Goal: Task Accomplishment & Management: Complete application form

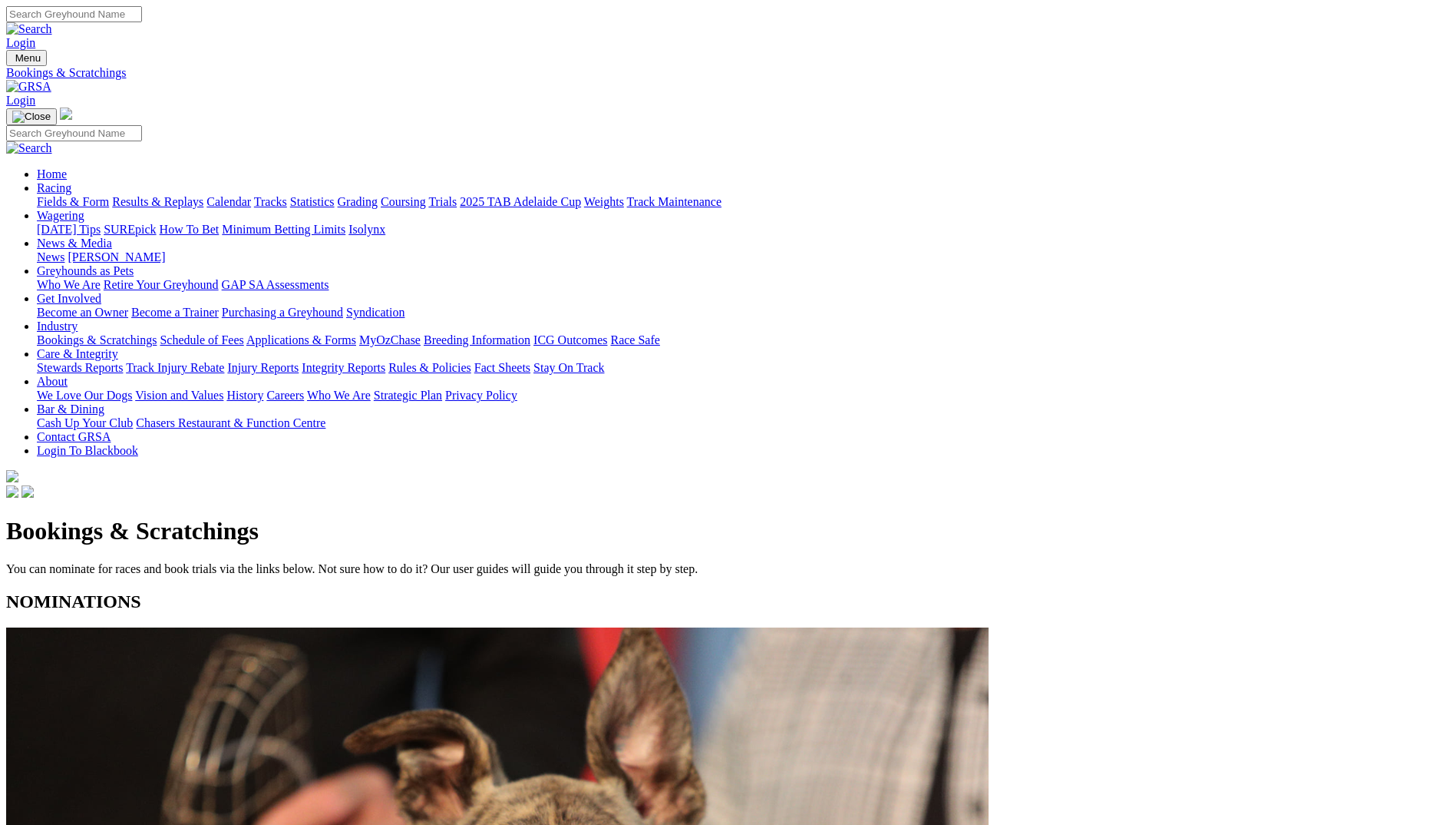
click at [51, 80] on img at bounding box center [28, 86] width 45 height 14
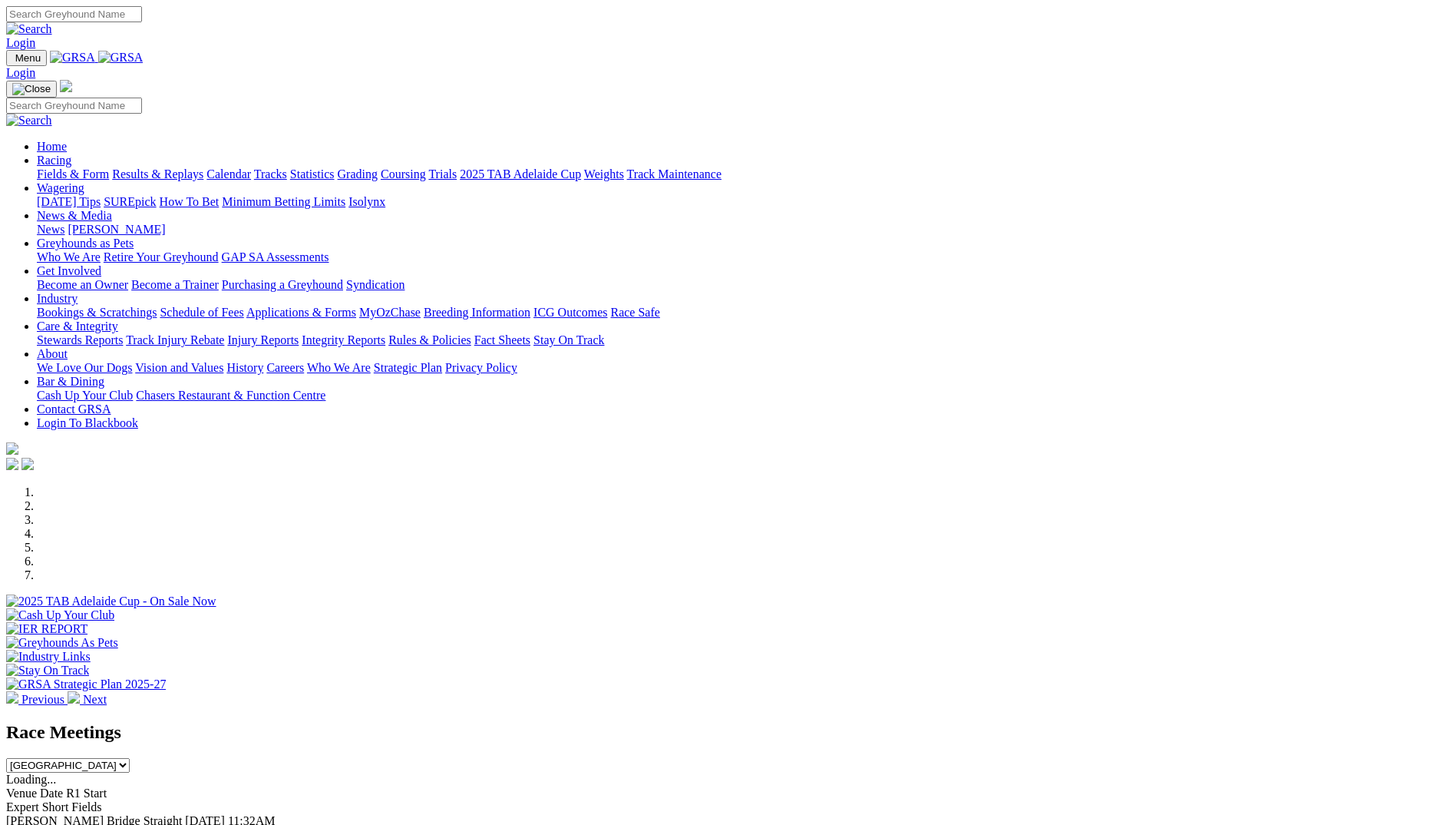
click at [72, 154] on link "Racing" at bounding box center [54, 160] width 35 height 13
click at [251, 167] on link "Calendar" at bounding box center [229, 174] width 44 height 13
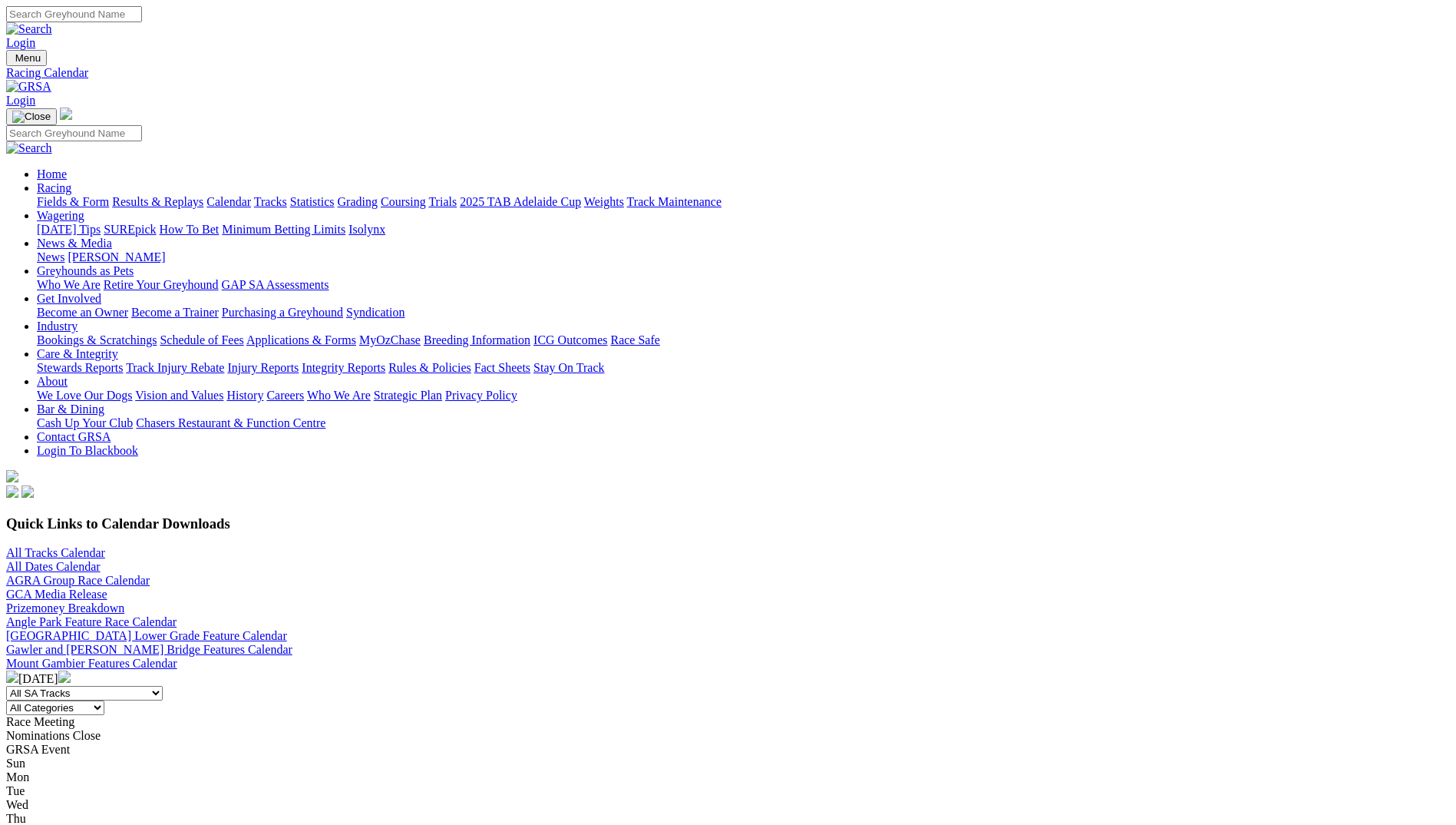
click at [51, 80] on img at bounding box center [28, 86] width 45 height 14
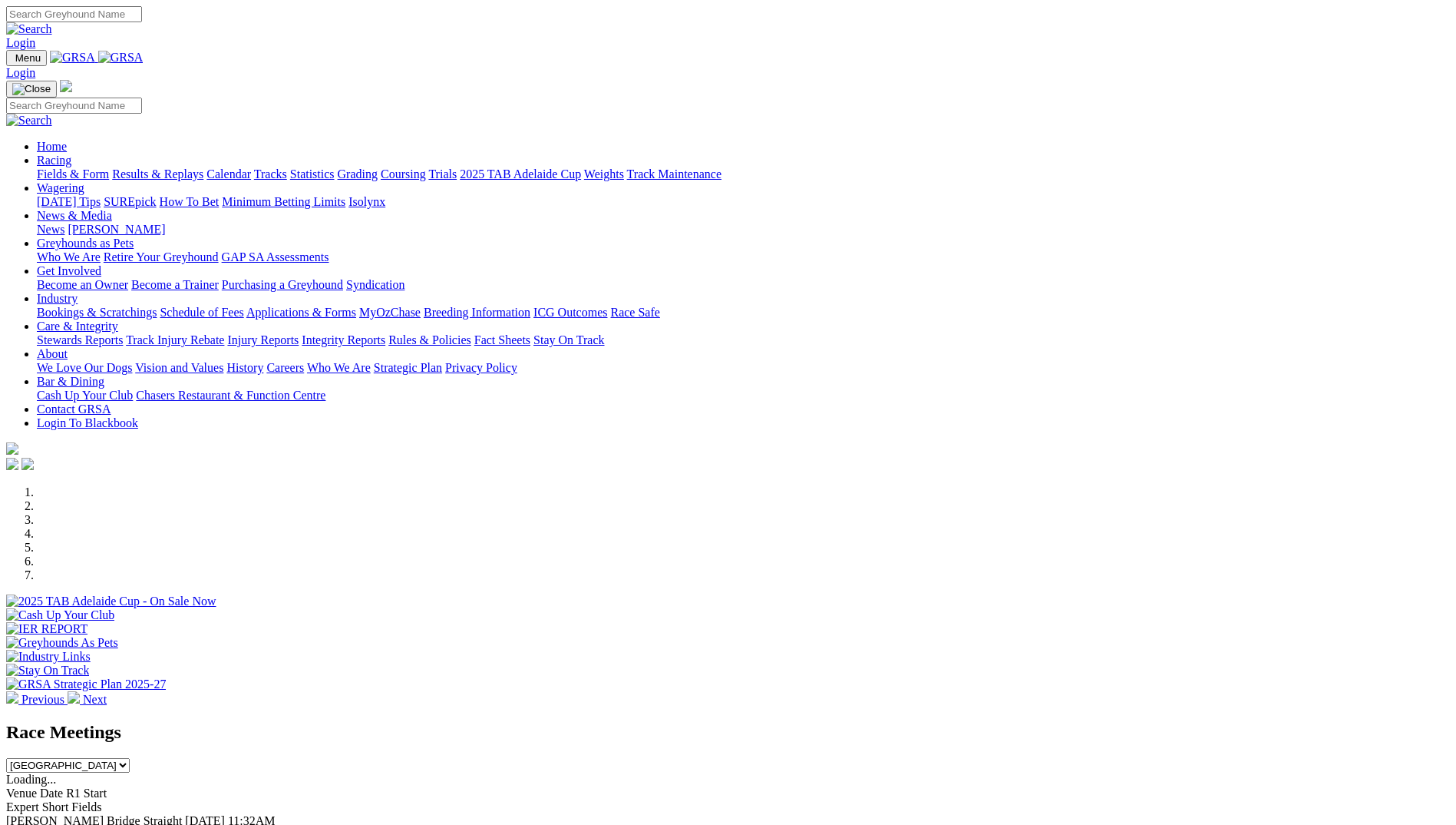
scroll to position [384, 0]
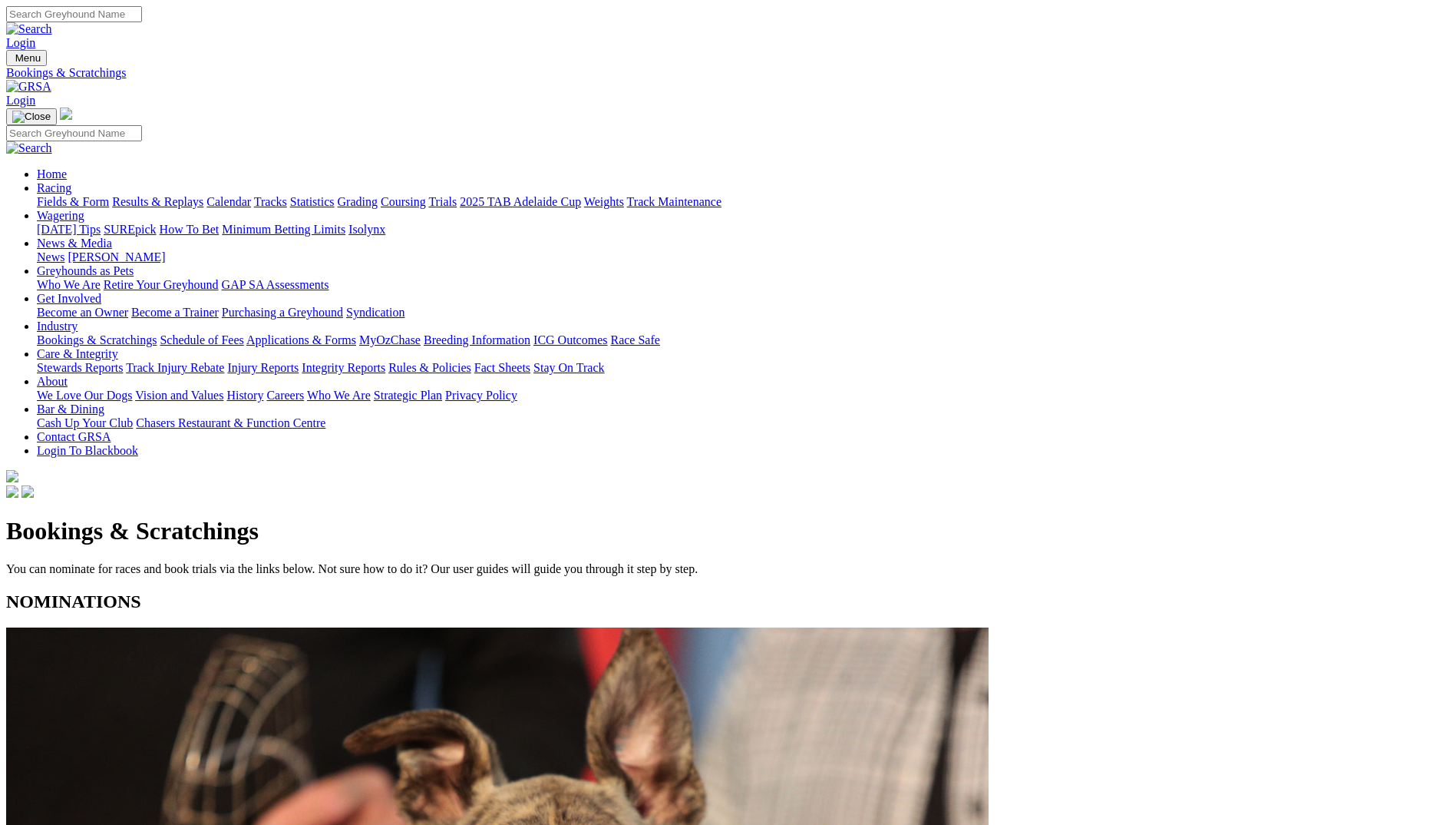
click at [51, 80] on img at bounding box center [28, 86] width 45 height 14
